Goal: Register for event/course

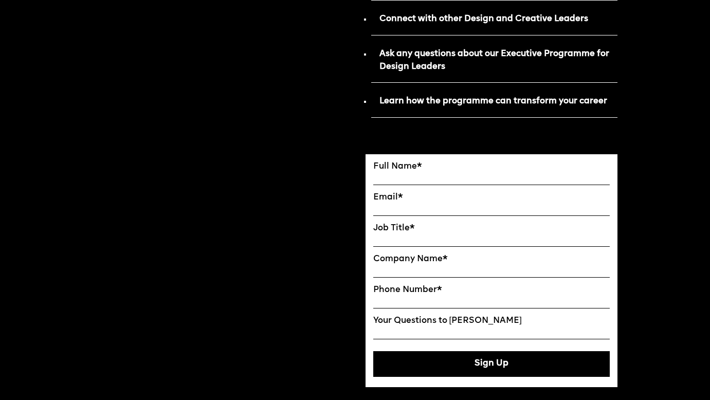
scroll to position [562, 0]
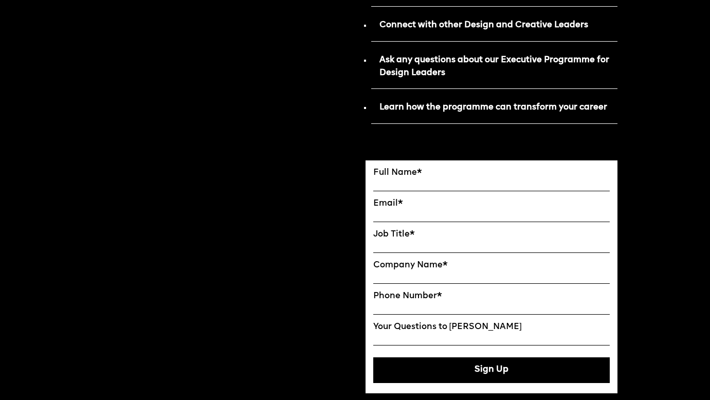
click at [417, 175] on span "*" at bounding box center [419, 173] width 5 height 8
click at [417, 179] on input "FULL NAME" at bounding box center [491, 185] width 237 height 13
type input "***"
type input "**********"
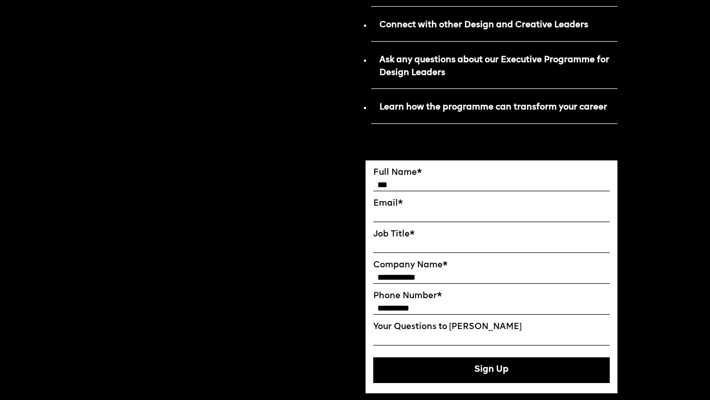
type input "***"
click at [398, 215] on input "EMAIL*" at bounding box center [491, 215] width 237 height 13
type input "**********"
click at [386, 247] on input "Job Title*" at bounding box center [491, 246] width 237 height 13
drag, startPoint x: 413, startPoint y: 249, endPoint x: 405, endPoint y: 249, distance: 7.7
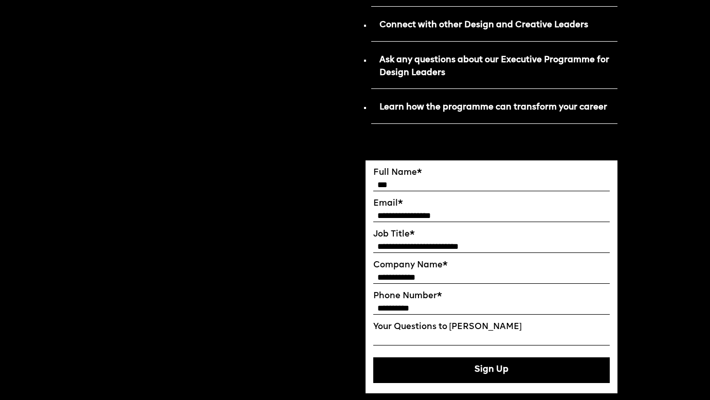
click at [405, 249] on input "**********" at bounding box center [491, 246] width 237 height 13
drag, startPoint x: 395, startPoint y: 248, endPoint x: 382, endPoint y: 249, distance: 13.4
click at [382, 249] on input "**********" at bounding box center [491, 246] width 237 height 13
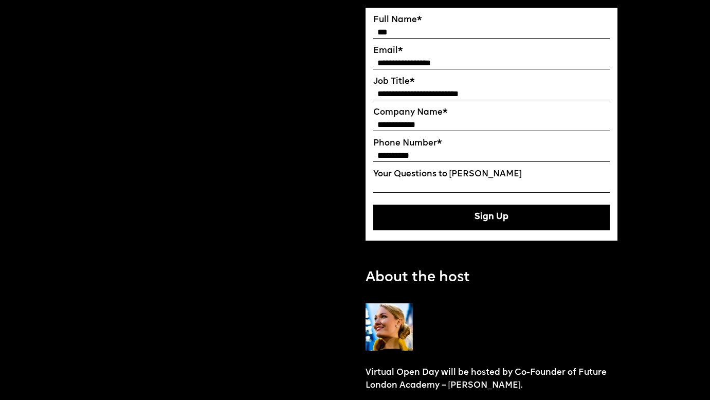
scroll to position [680, 0]
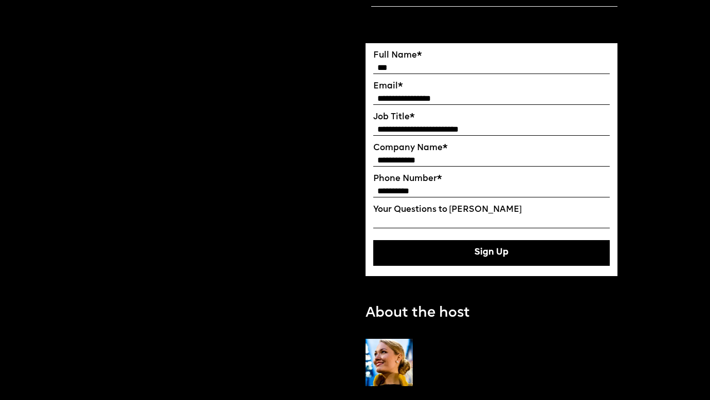
drag, startPoint x: 477, startPoint y: 131, endPoint x: 469, endPoint y: 131, distance: 7.7
click at [469, 131] on input "**********" at bounding box center [491, 129] width 237 height 13
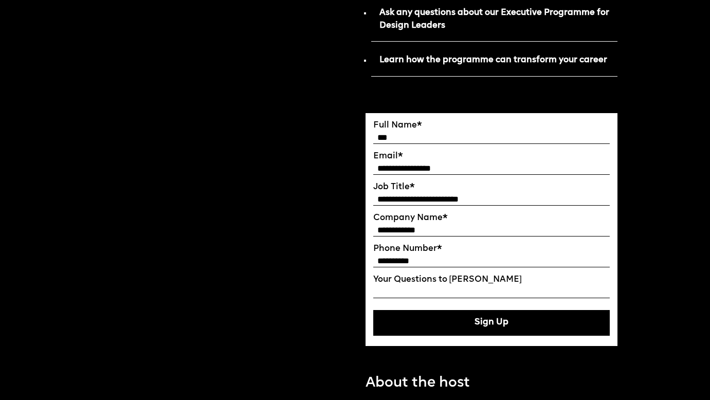
scroll to position [612, 0]
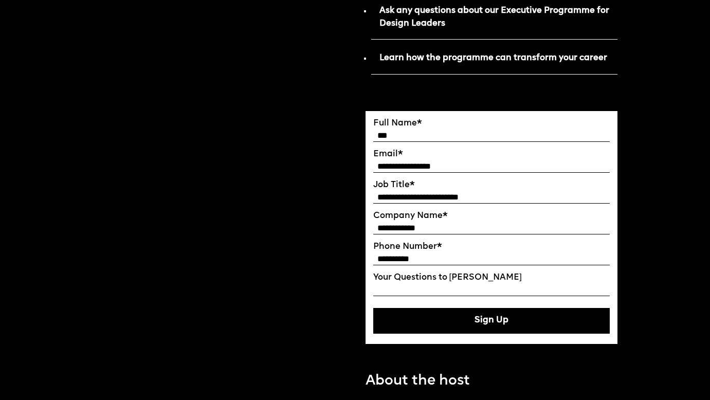
type input "**********"
click at [462, 328] on button "Sign Up" at bounding box center [491, 321] width 237 height 26
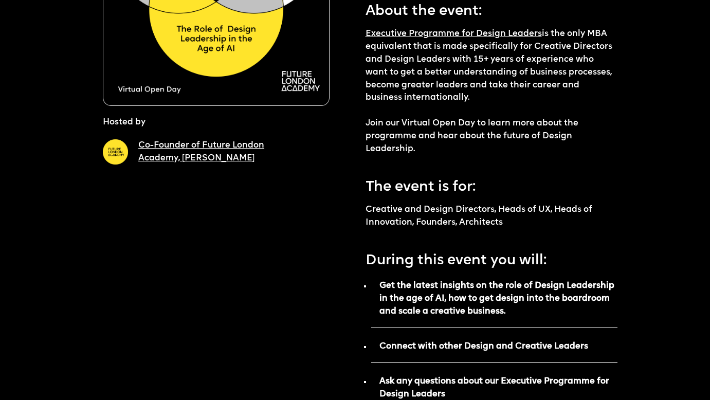
scroll to position [0, 0]
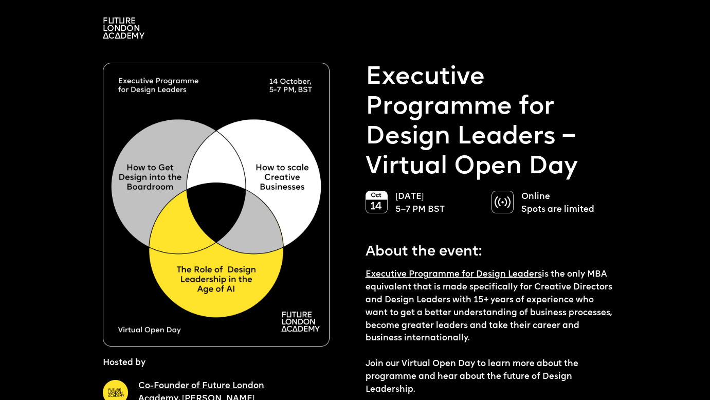
click at [114, 27] on img at bounding box center [124, 27] width 42 height 21
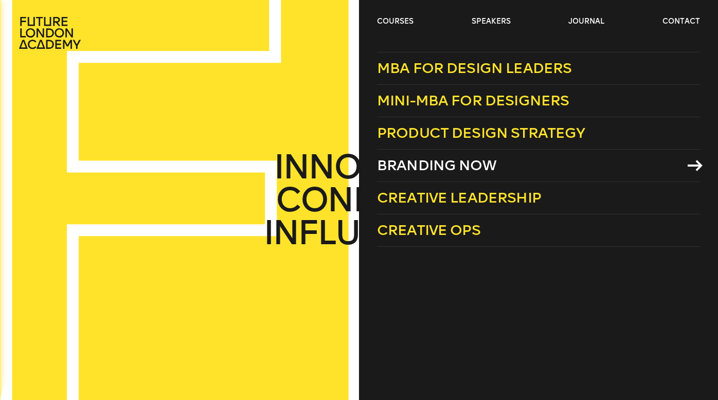
click at [417, 167] on span "Branding Now" at bounding box center [436, 165] width 119 height 17
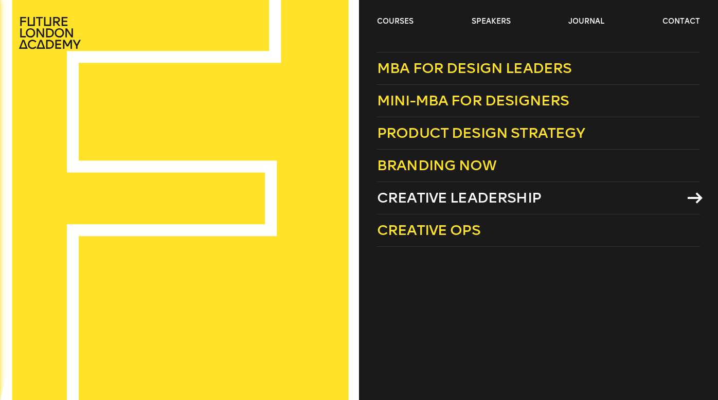
click at [406, 205] on span "Creative Leadership" at bounding box center [459, 197] width 164 height 17
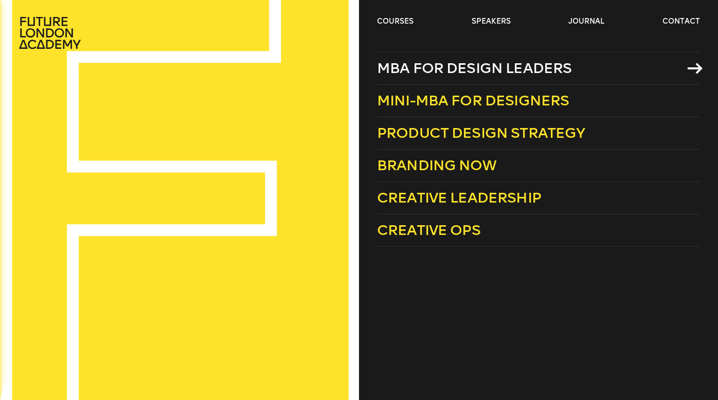
click at [423, 71] on span "MBA for Design Leaders" at bounding box center [474, 68] width 195 height 17
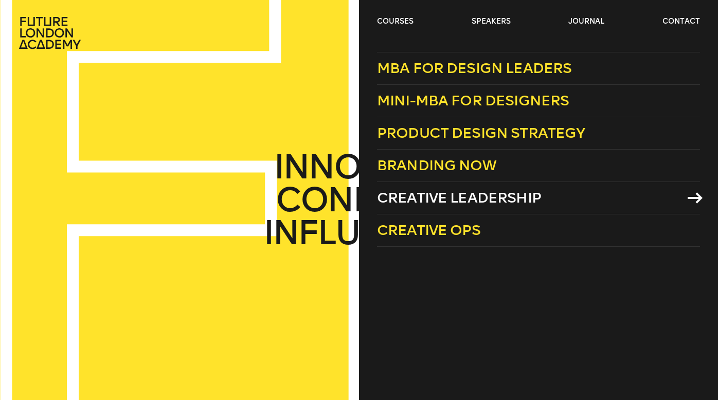
click at [417, 202] on span "Creative Leadership" at bounding box center [459, 197] width 164 height 17
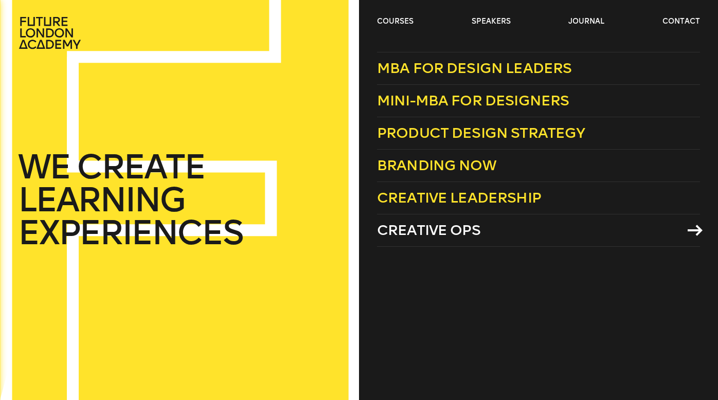
click at [411, 231] on span "Creative Ops" at bounding box center [428, 230] width 103 height 17
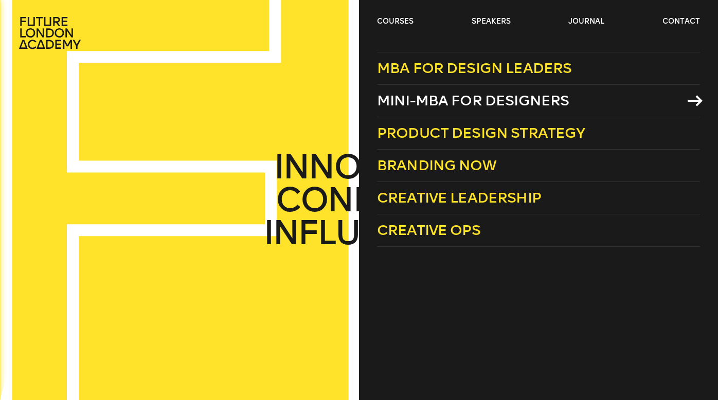
click at [436, 99] on span "Mini-MBA for Designers" at bounding box center [473, 100] width 192 height 17
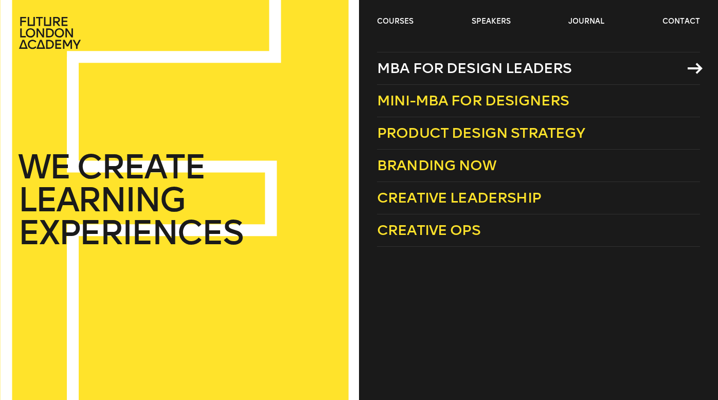
click at [420, 72] on span "MBA for Design Leaders" at bounding box center [474, 68] width 195 height 17
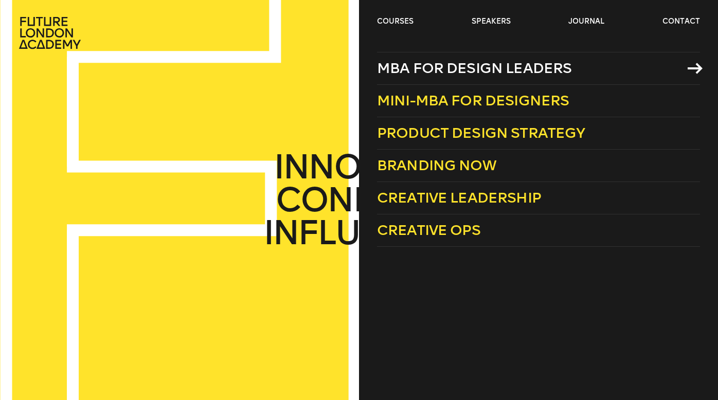
click at [398, 66] on span "MBA for Design Leaders" at bounding box center [474, 68] width 195 height 17
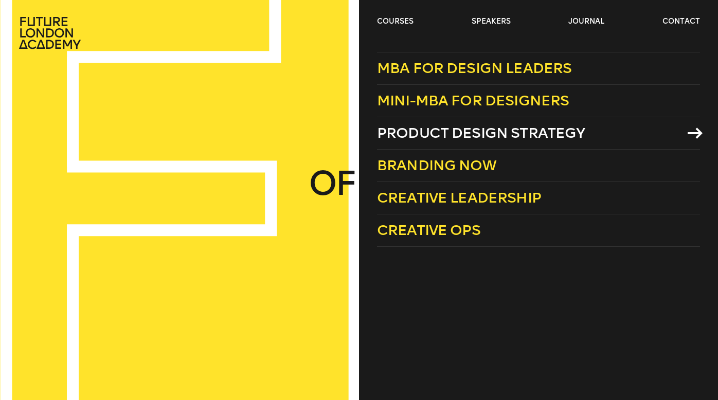
click at [406, 126] on span "Product Design Strategy" at bounding box center [481, 132] width 208 height 17
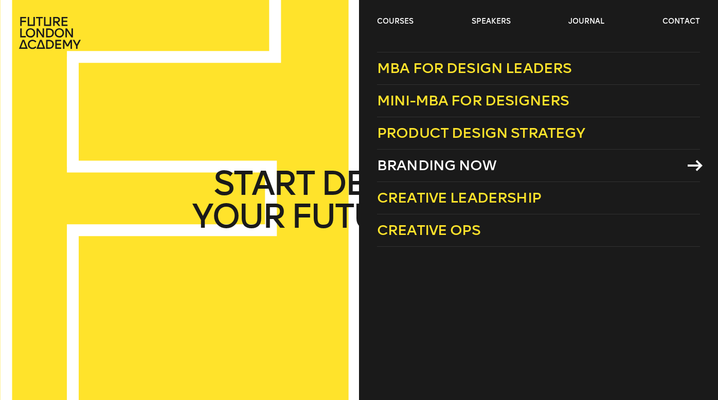
click at [394, 171] on span "Branding Now" at bounding box center [436, 165] width 119 height 17
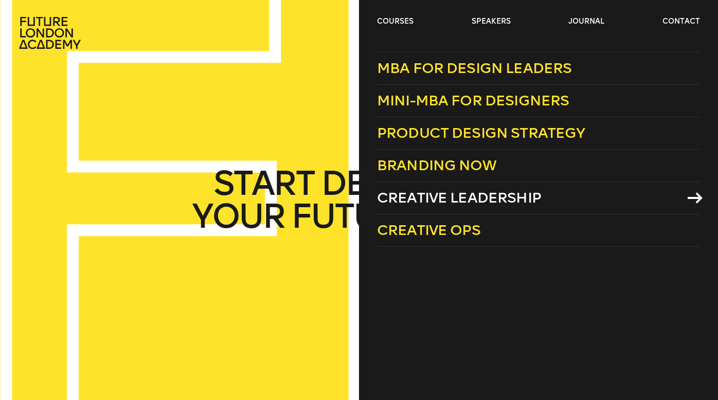
click at [394, 203] on span "Creative Leadership" at bounding box center [459, 197] width 164 height 17
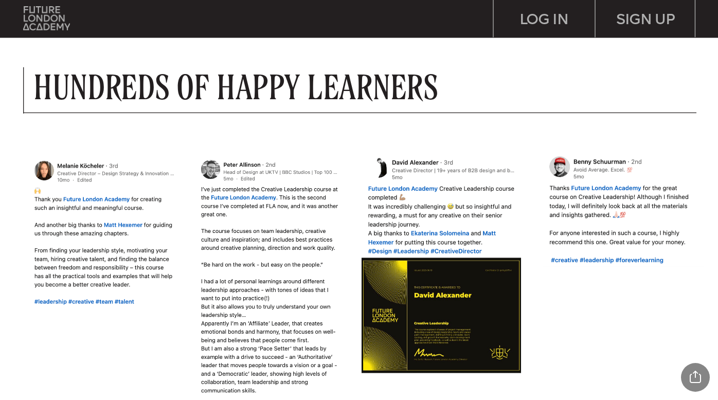
scroll to position [601, 0]
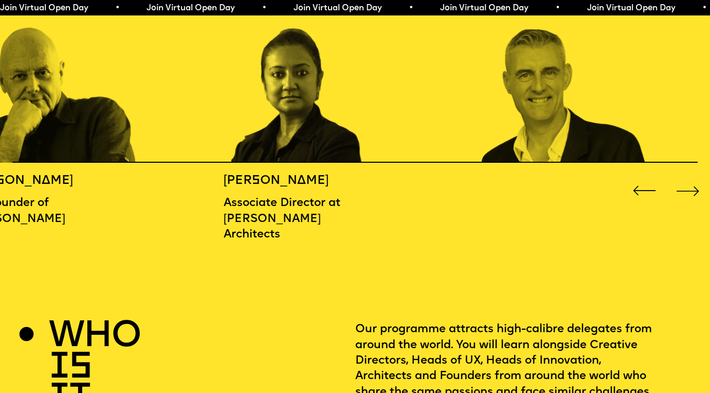
scroll to position [1160, 1]
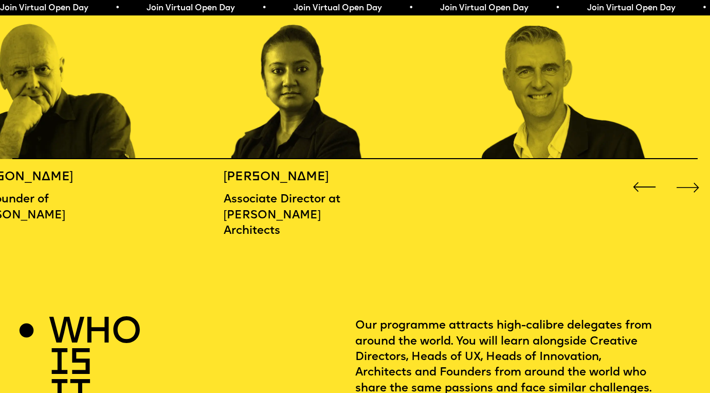
click at [686, 187] on div "Next slide" at bounding box center [688, 187] width 28 height 28
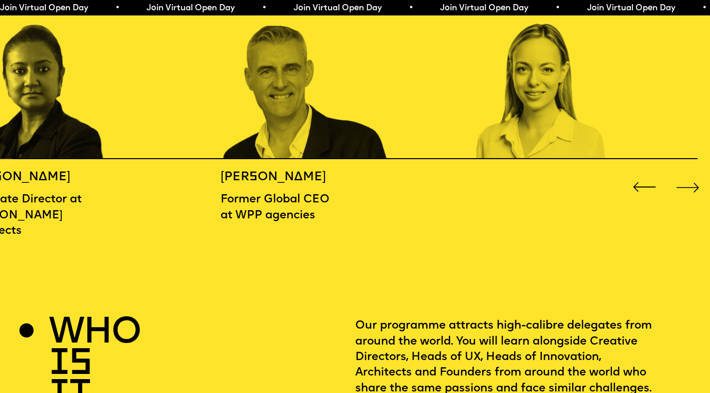
click at [686, 187] on div "Next slide" at bounding box center [688, 187] width 28 height 28
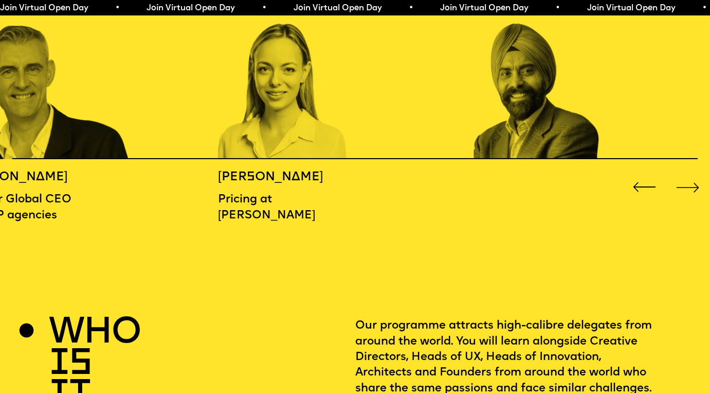
click at [686, 187] on div "Next slide" at bounding box center [688, 187] width 28 height 28
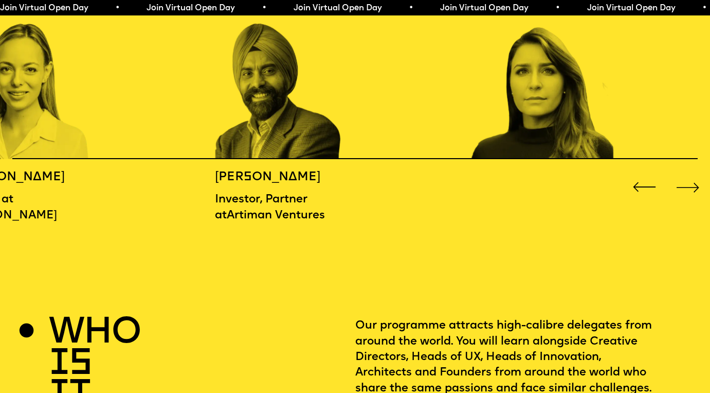
click at [686, 187] on div "Next slide" at bounding box center [688, 187] width 28 height 28
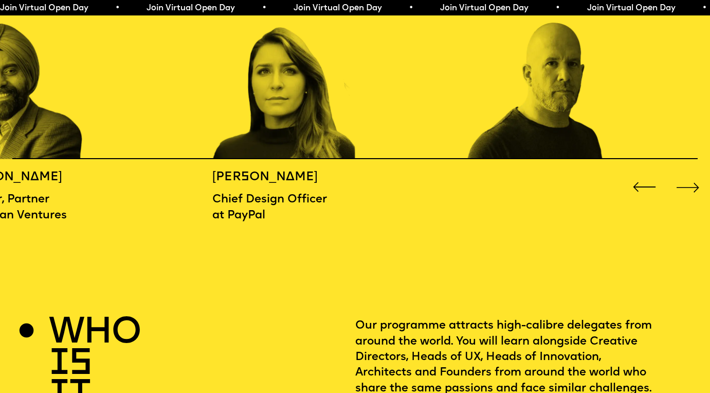
click at [686, 187] on div "Next slide" at bounding box center [688, 187] width 28 height 28
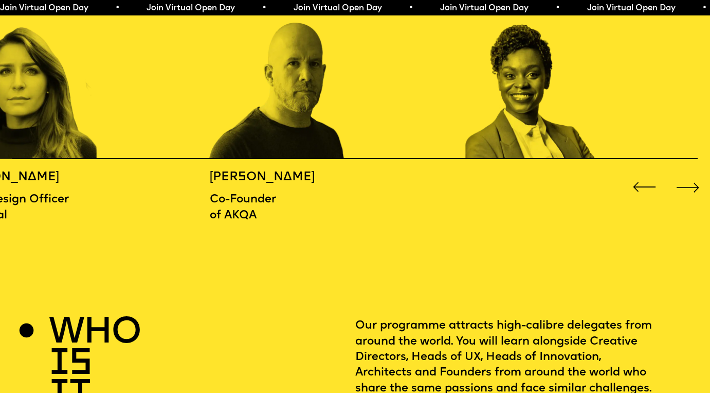
click at [686, 187] on div "Next slide" at bounding box center [688, 187] width 28 height 28
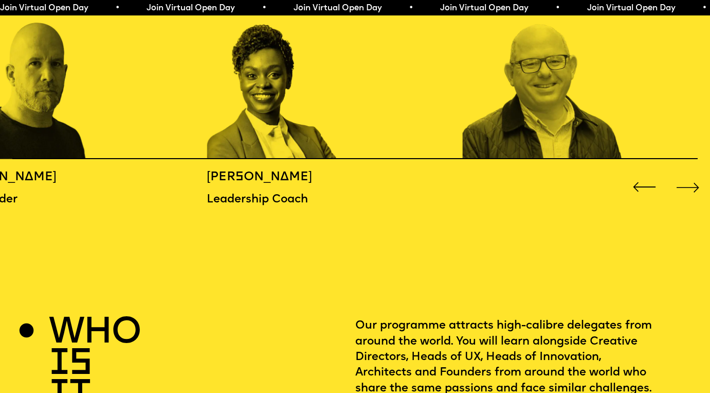
click at [686, 186] on div "Next slide" at bounding box center [688, 187] width 28 height 28
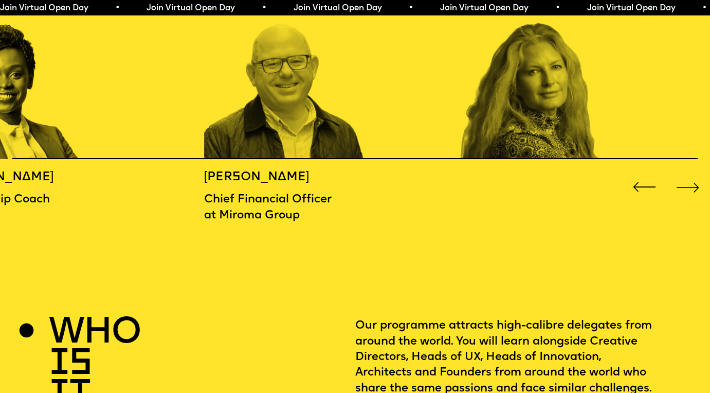
click at [686, 186] on div "Next slide" at bounding box center [688, 187] width 28 height 28
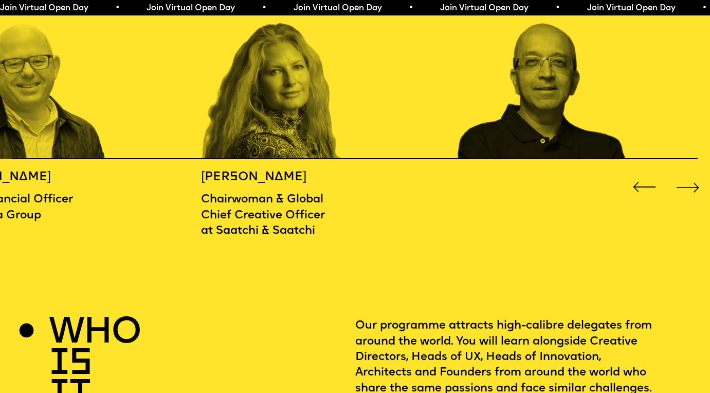
click at [686, 186] on div "Next slide" at bounding box center [688, 187] width 28 height 28
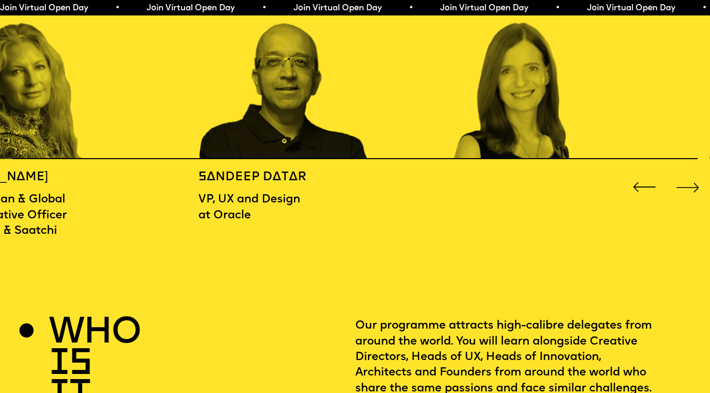
click at [686, 186] on div "Next slide" at bounding box center [688, 187] width 28 height 28
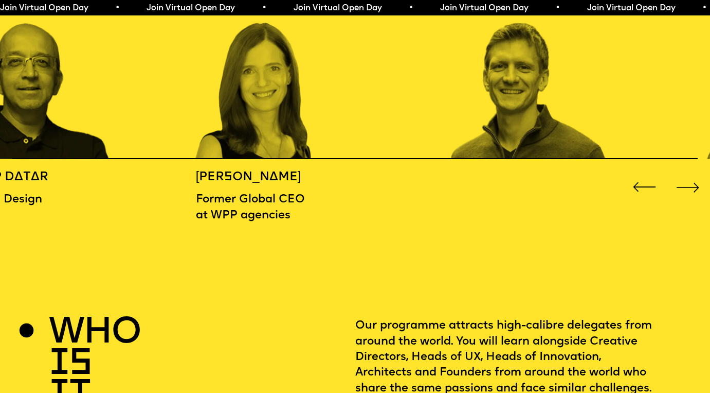
click at [686, 186] on div "Next slide" at bounding box center [688, 187] width 28 height 28
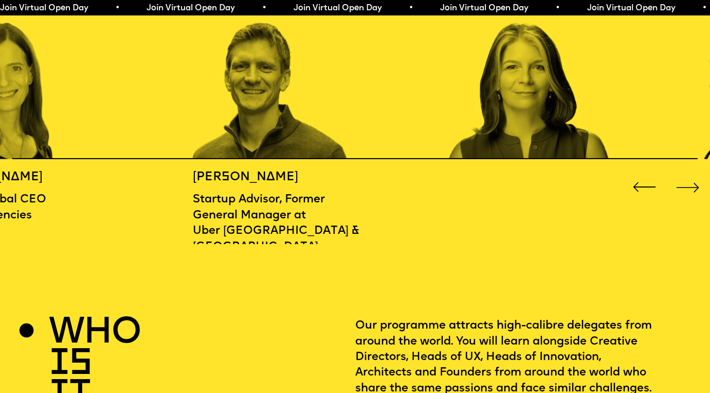
click at [686, 186] on div "Next slide" at bounding box center [688, 187] width 28 height 28
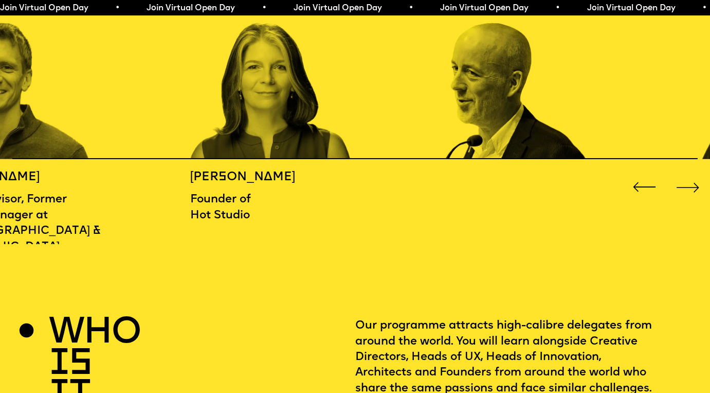
click at [686, 186] on div "Next slide" at bounding box center [688, 187] width 28 height 28
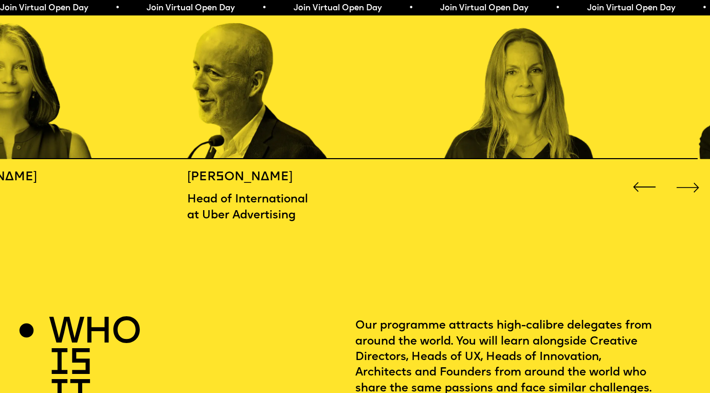
click at [686, 186] on div "Next slide" at bounding box center [688, 187] width 28 height 28
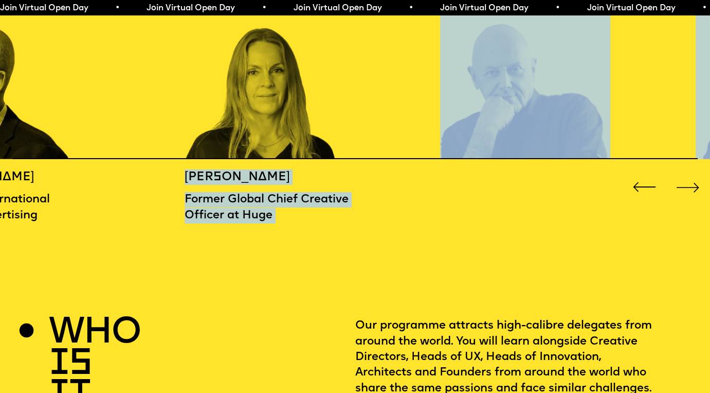
drag, startPoint x: 268, startPoint y: 171, endPoint x: 274, endPoint y: 172, distance: 6.3
click at [274, 172] on div "MICHAEL WOLFF Co-Founder of Wolff Olins BIDISHA SINHA Associate Director at Zah…" at bounding box center [355, 102] width 710 height 284
copy div "FURA JOHANNESDOTTIR Former Global Chief Creative Officer at Huge MICHAEL WOLFF …"
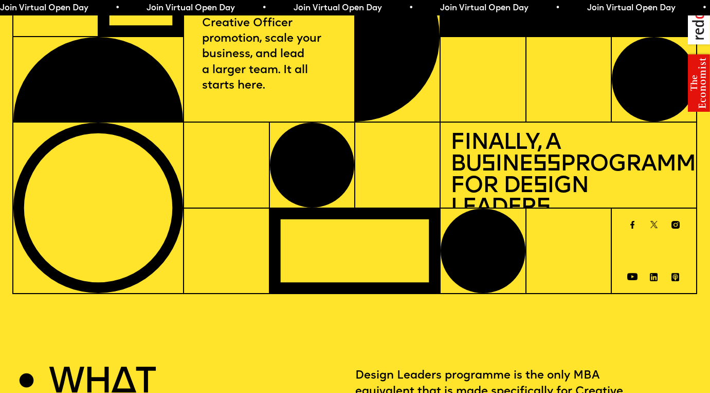
scroll to position [0, 1]
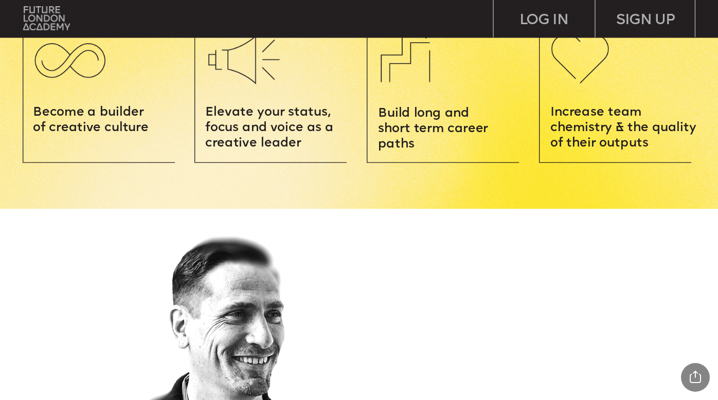
scroll to position [1237, 0]
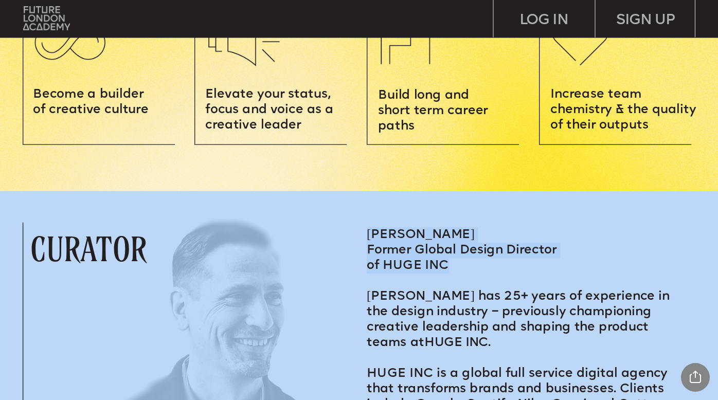
drag, startPoint x: 448, startPoint y: 267, endPoint x: 364, endPoint y: 230, distance: 91.7
copy div "[PERSON_NAME] Former Global Design Director of HUGE INC"
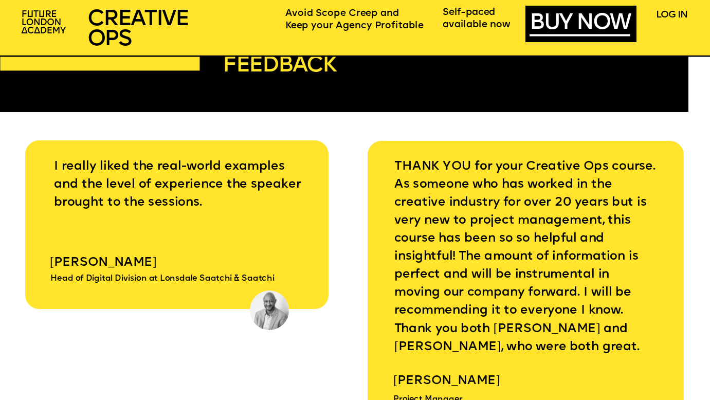
scroll to position [3597, 0]
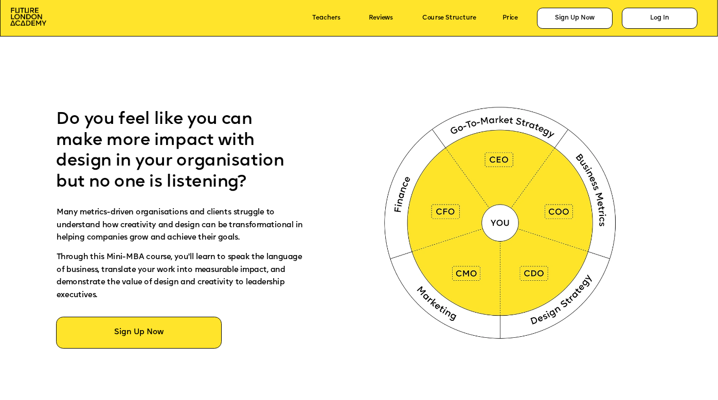
scroll to position [442, 0]
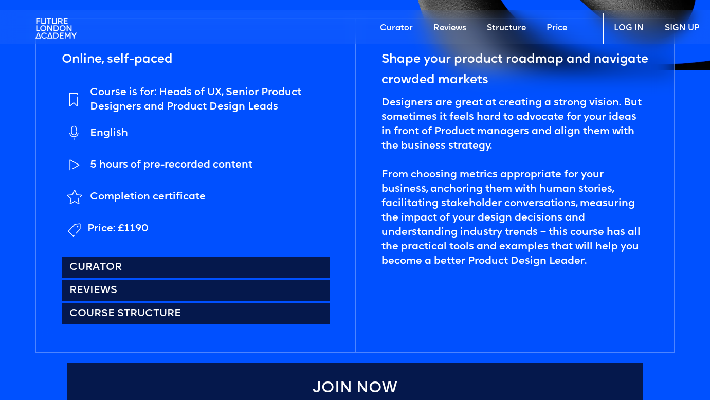
scroll to position [437, 0]
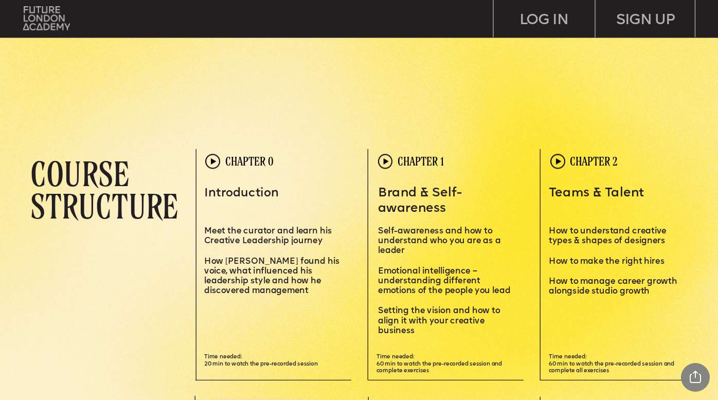
scroll to position [2005, 0]
